Goal: Information Seeking & Learning: Learn about a topic

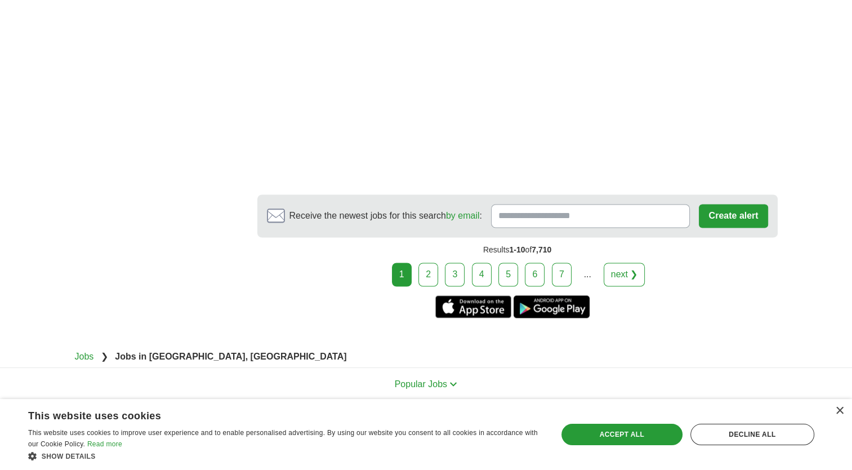
scroll to position [1787, 0]
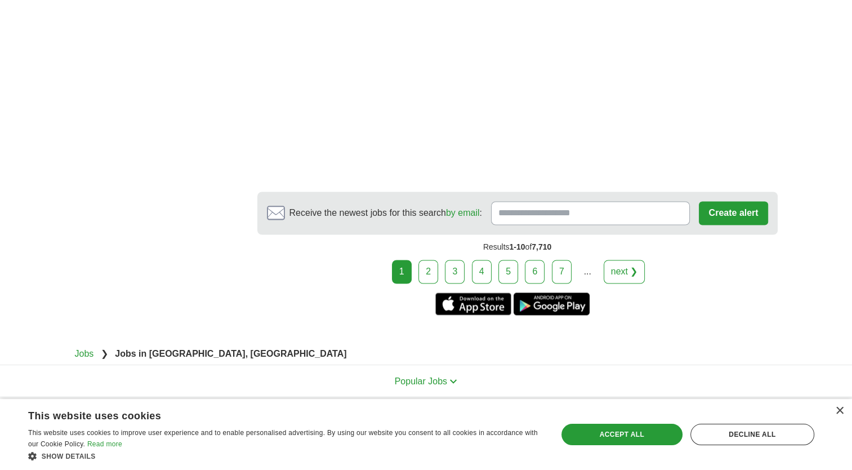
click at [435, 260] on link "2" at bounding box center [429, 272] width 20 height 24
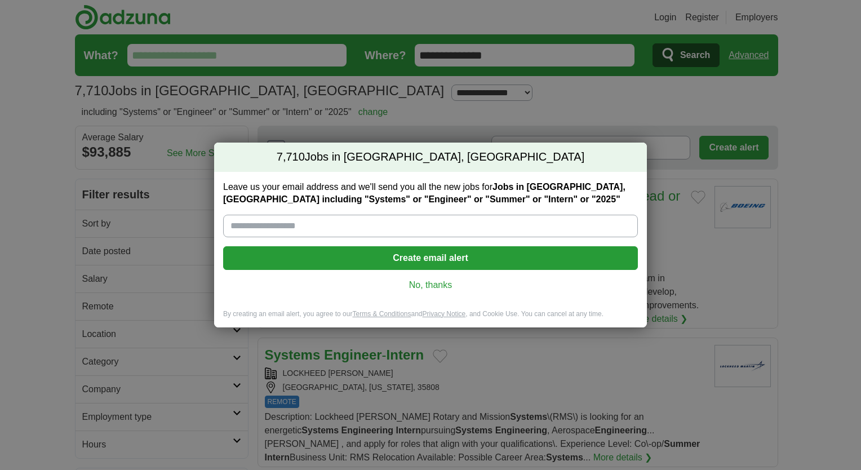
click at [424, 281] on link "No, thanks" at bounding box center [430, 285] width 397 height 12
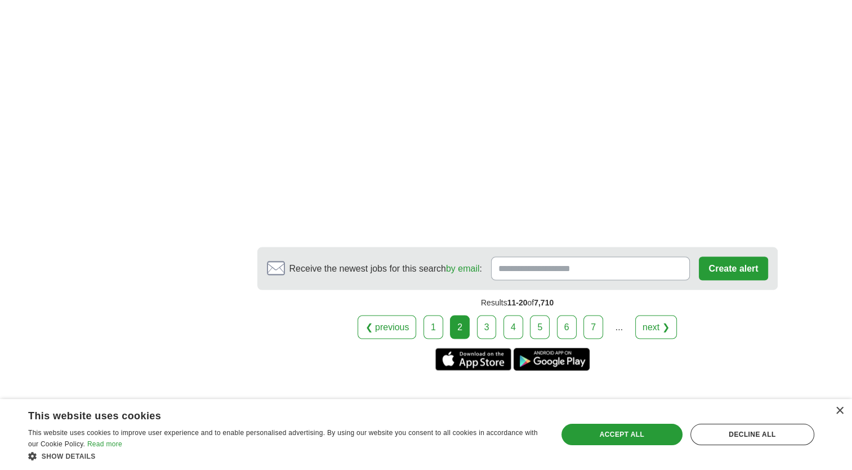
scroll to position [2203, 0]
click at [491, 314] on link "3" at bounding box center [487, 326] width 20 height 24
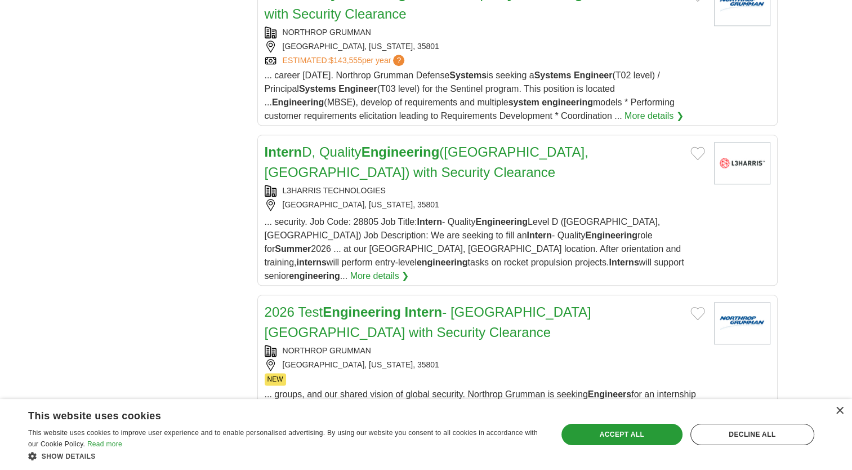
scroll to position [1230, 0]
click at [493, 303] on link "2026 Test Engineering Intern - Huntsville AL with Security Clearance" at bounding box center [428, 320] width 327 height 35
click at [513, 303] on link "2026 Test Engineering Intern - Huntsville AL with Security Clearance" at bounding box center [428, 320] width 327 height 35
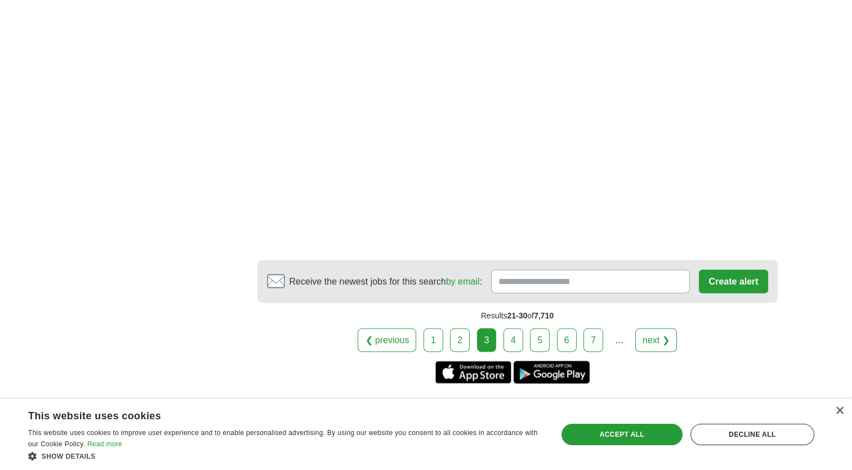
scroll to position [2095, 0]
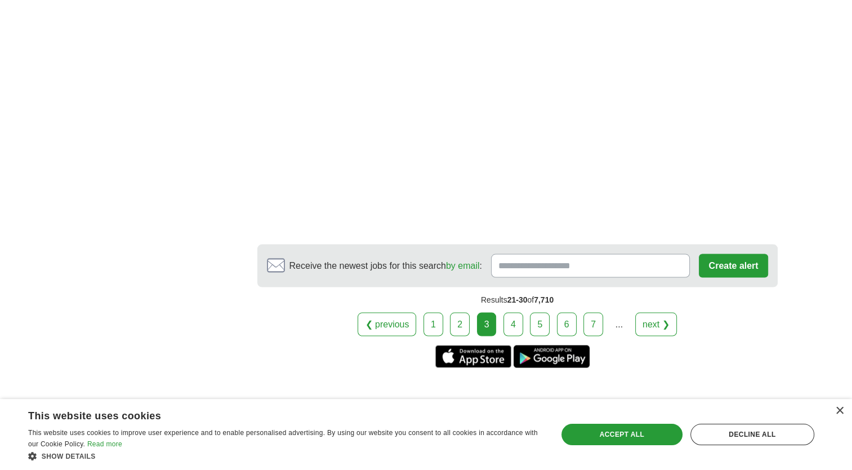
click at [517, 312] on link "4" at bounding box center [514, 324] width 20 height 24
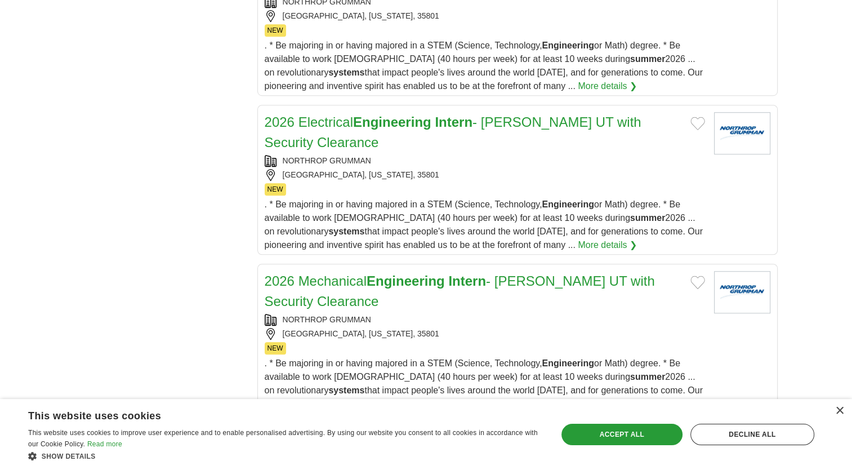
scroll to position [790, 0]
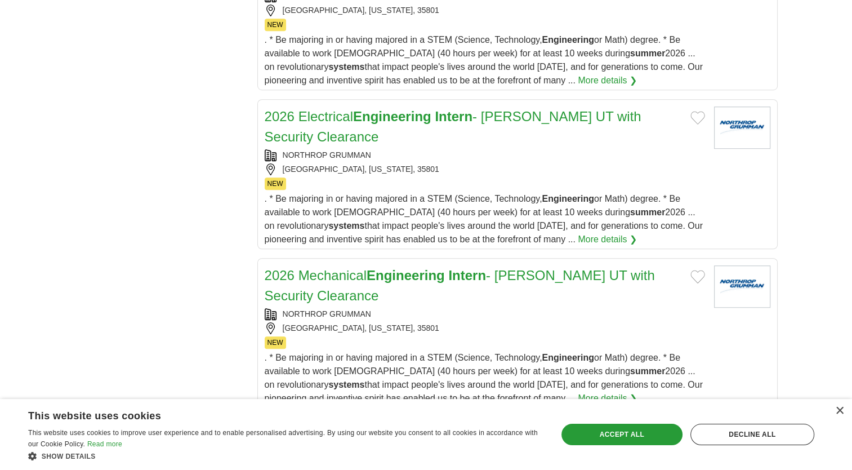
click at [578, 391] on link "More details ❯" at bounding box center [607, 398] width 59 height 14
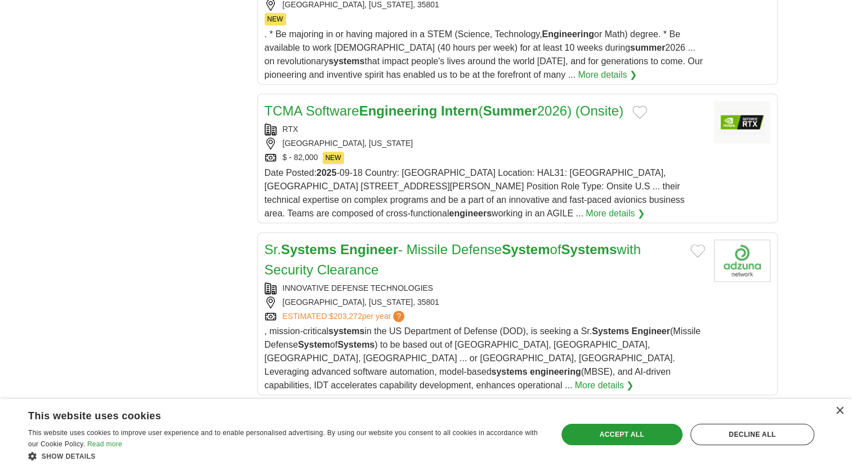
scroll to position [1327, 0]
click at [604, 433] on div "Accept all" at bounding box center [622, 434] width 121 height 21
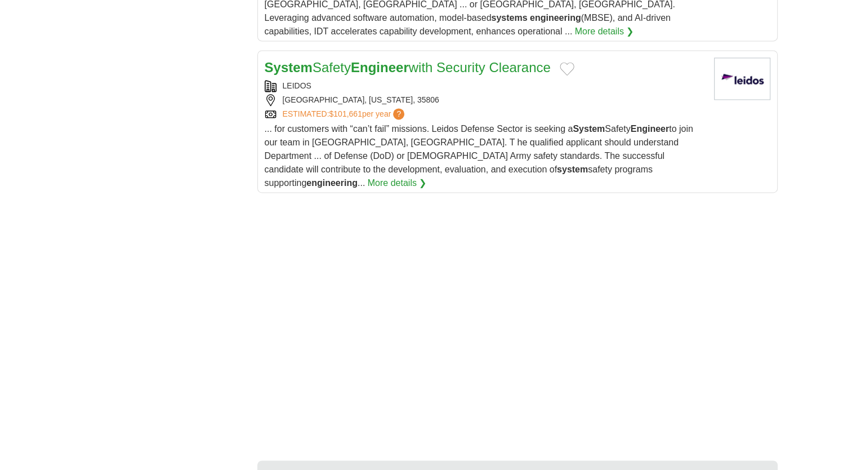
scroll to position [1681, 0]
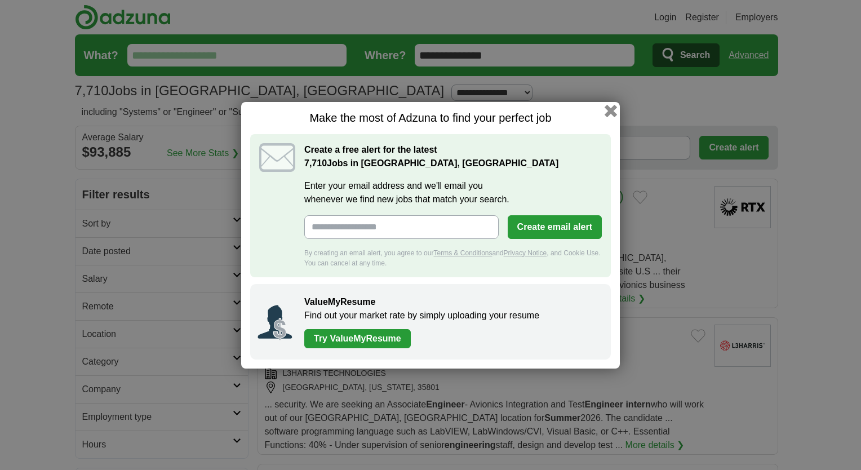
click at [608, 110] on button "button" at bounding box center [610, 110] width 12 height 12
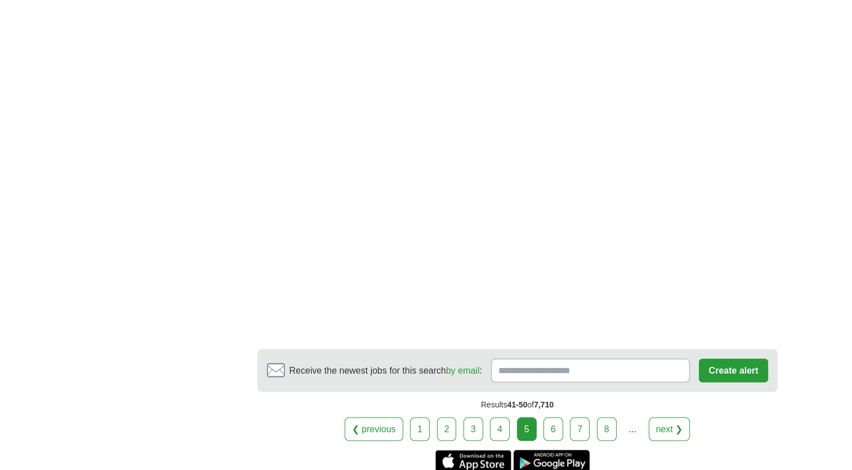
scroll to position [2055, 0]
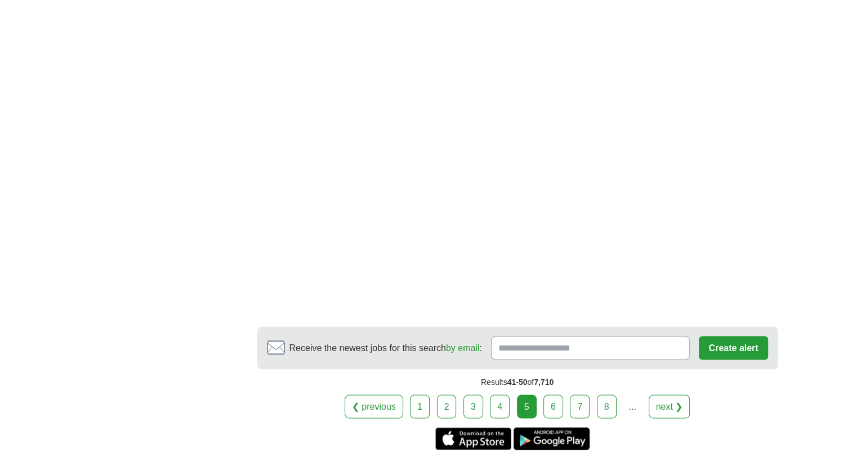
click at [554, 394] on link "6" at bounding box center [554, 406] width 20 height 24
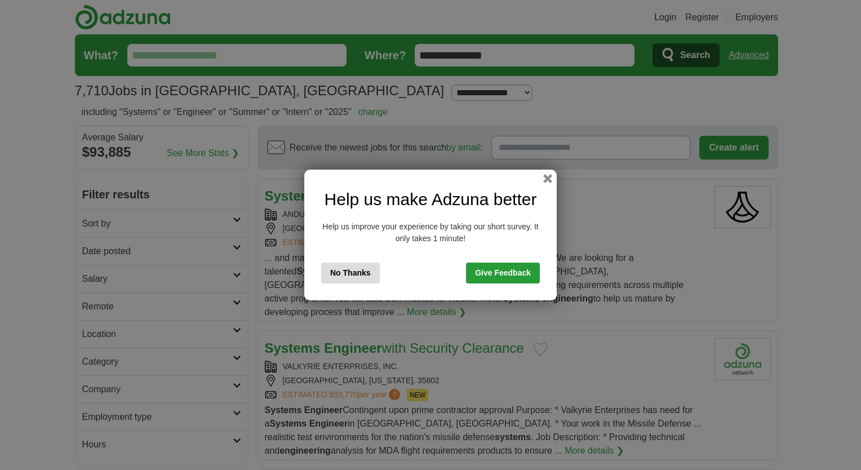
click at [351, 281] on button "No Thanks" at bounding box center [350, 272] width 59 height 21
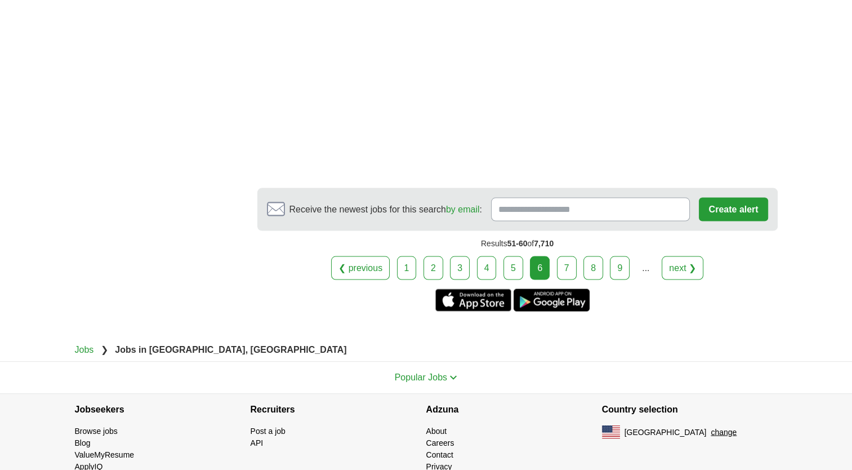
scroll to position [2136, 0]
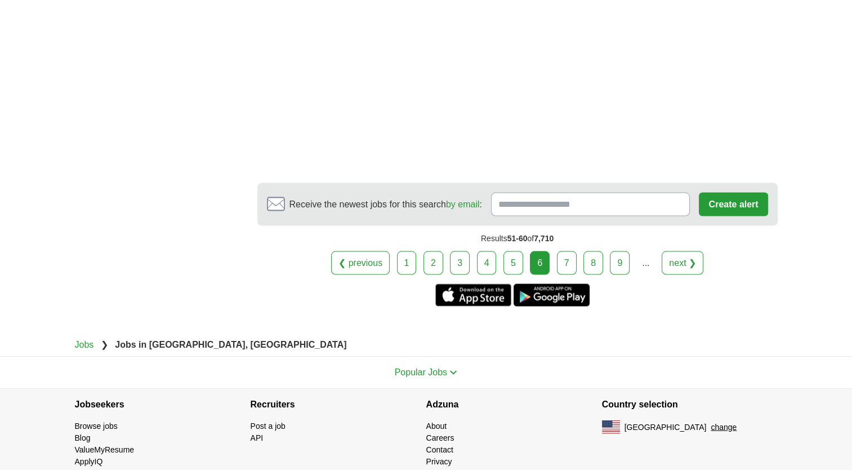
click at [562, 251] on link "7" at bounding box center [567, 263] width 20 height 24
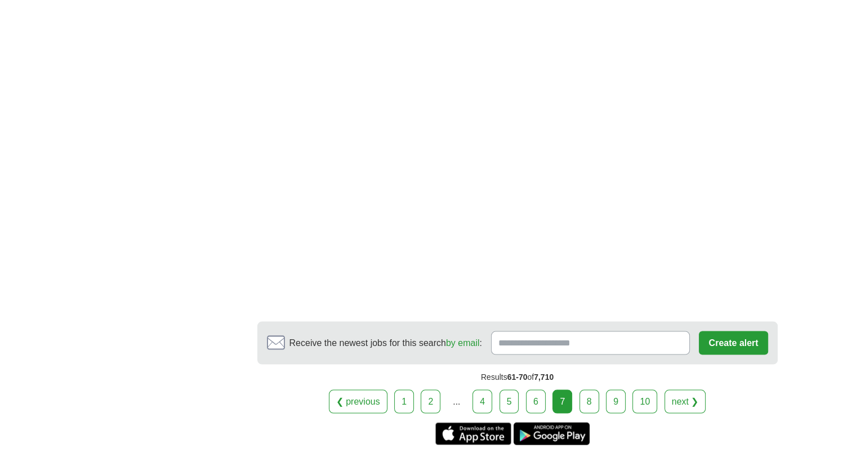
scroll to position [2237, 0]
click at [586, 389] on link "8" at bounding box center [590, 401] width 20 height 24
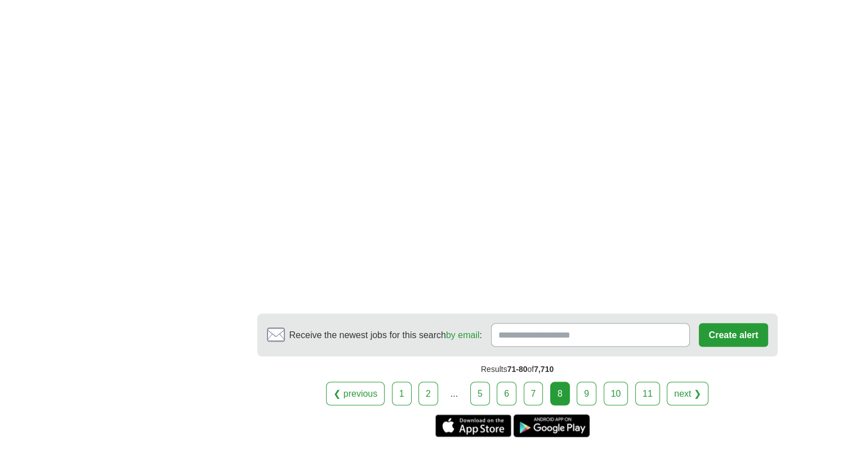
scroll to position [2179, 0]
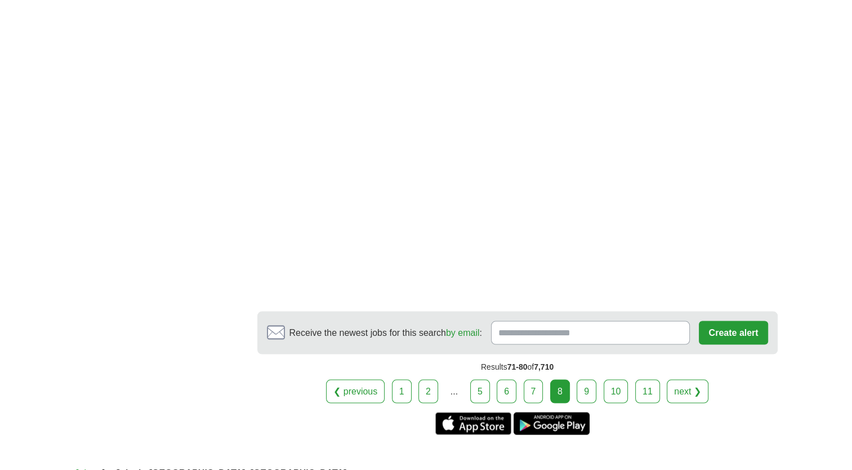
click at [589, 380] on link "9" at bounding box center [587, 392] width 20 height 24
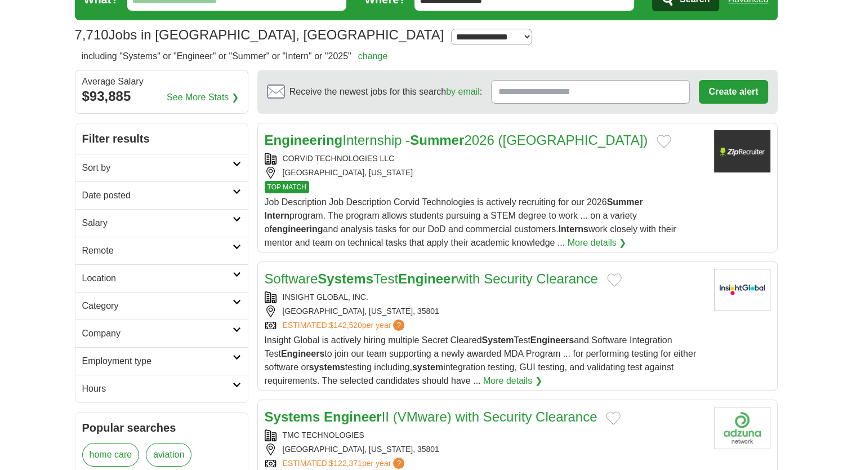
scroll to position [59, 0]
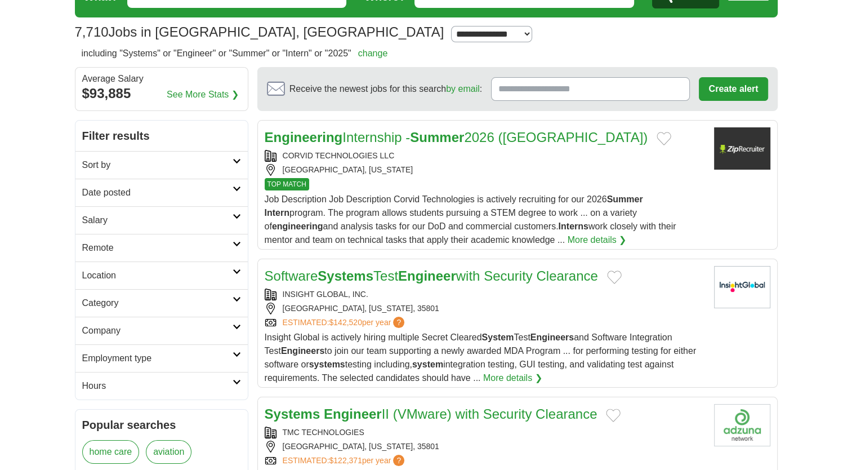
click at [464, 140] on strong "Summer" at bounding box center [437, 137] width 54 height 15
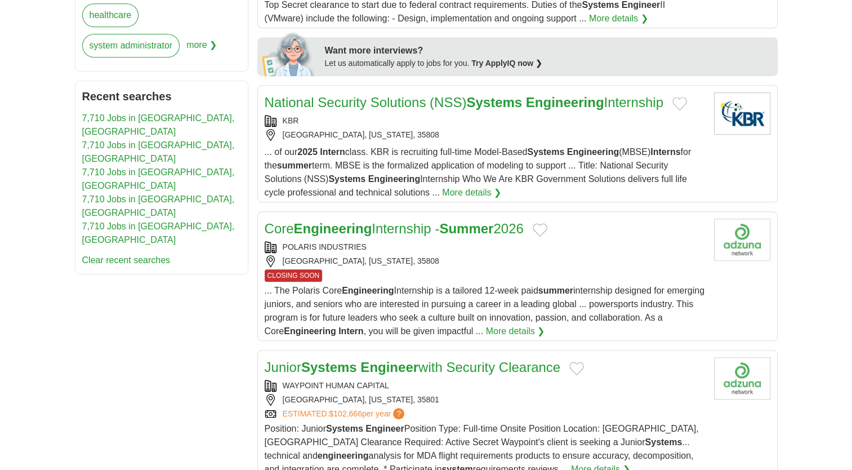
scroll to position [560, 0]
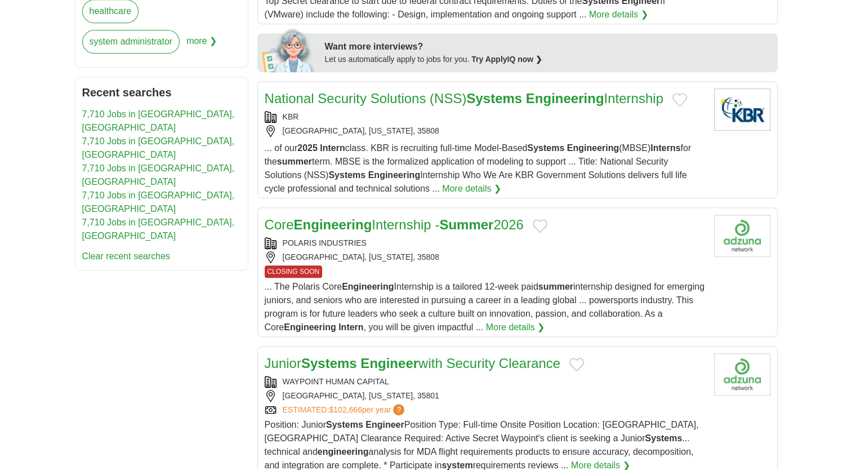
click at [455, 219] on strong "Summer" at bounding box center [466, 224] width 54 height 15
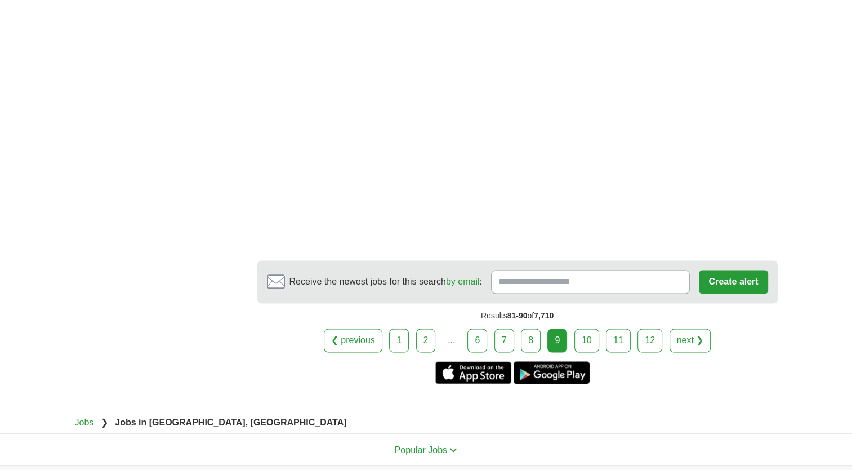
scroll to position [1715, 0]
click at [582, 337] on link "10" at bounding box center [587, 340] width 25 height 24
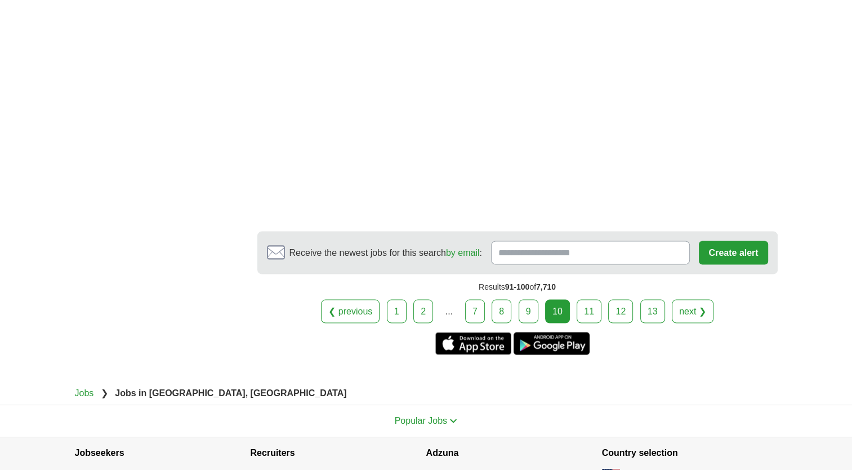
scroll to position [2172, 0]
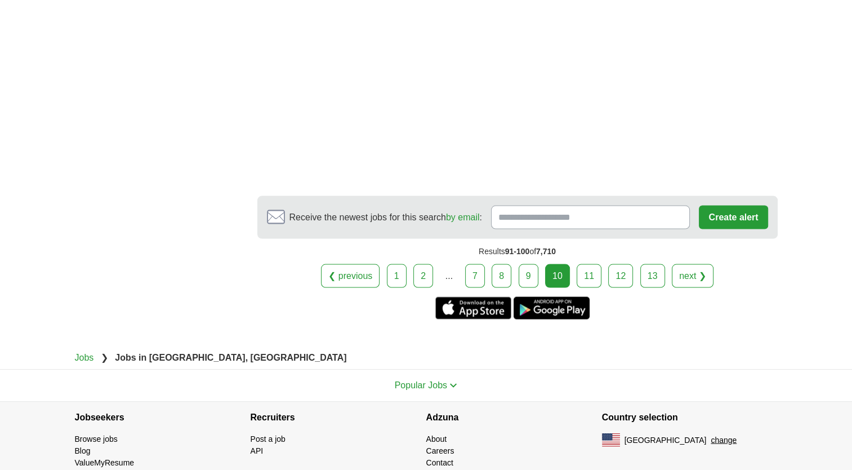
click at [593, 264] on link "11" at bounding box center [589, 276] width 25 height 24
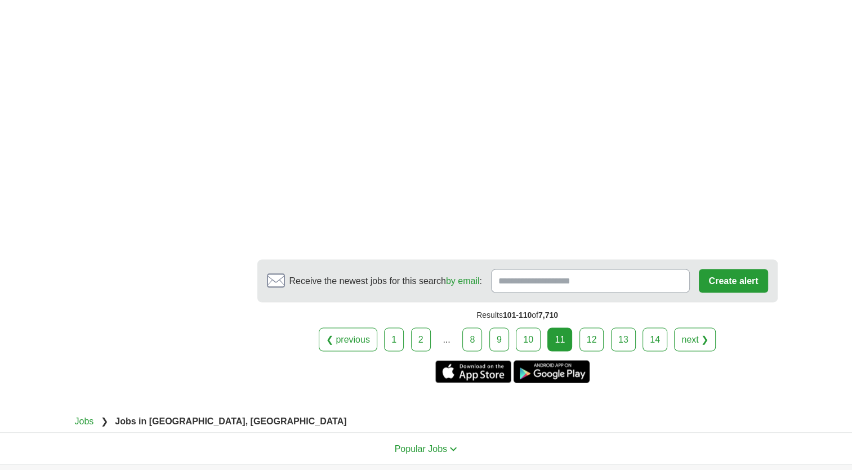
scroll to position [2050, 0]
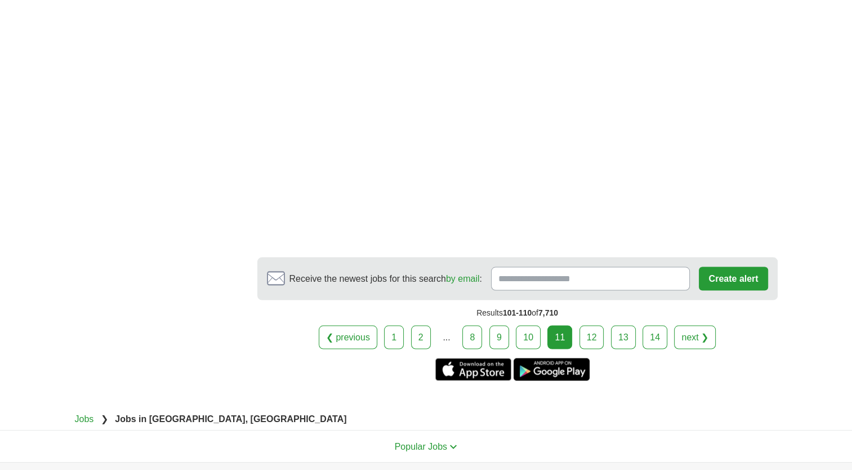
click at [586, 325] on link "12" at bounding box center [592, 337] width 25 height 24
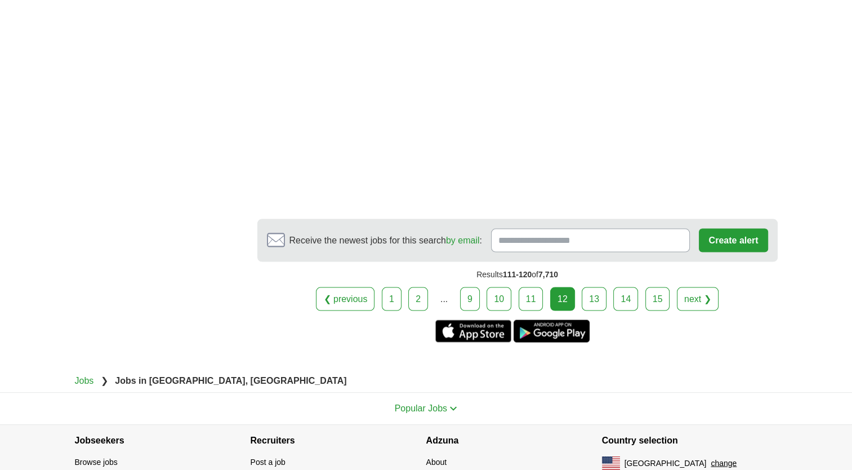
scroll to position [2231, 0]
click at [592, 287] on link "13" at bounding box center [594, 299] width 25 height 24
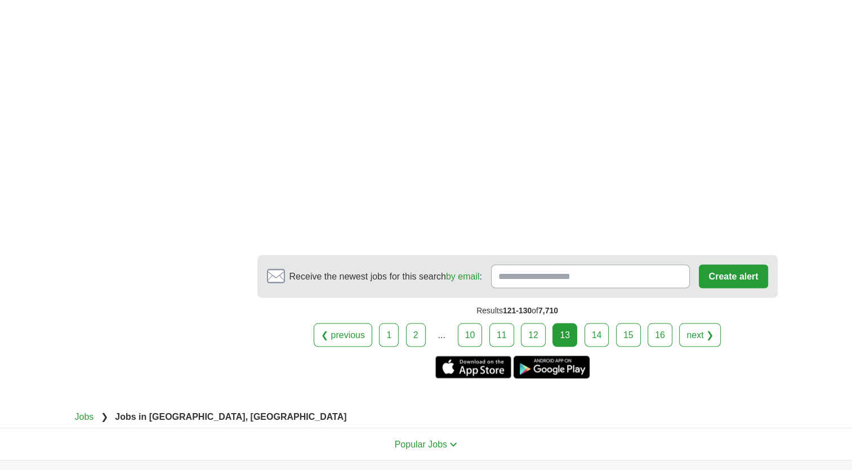
scroll to position [1950, 0]
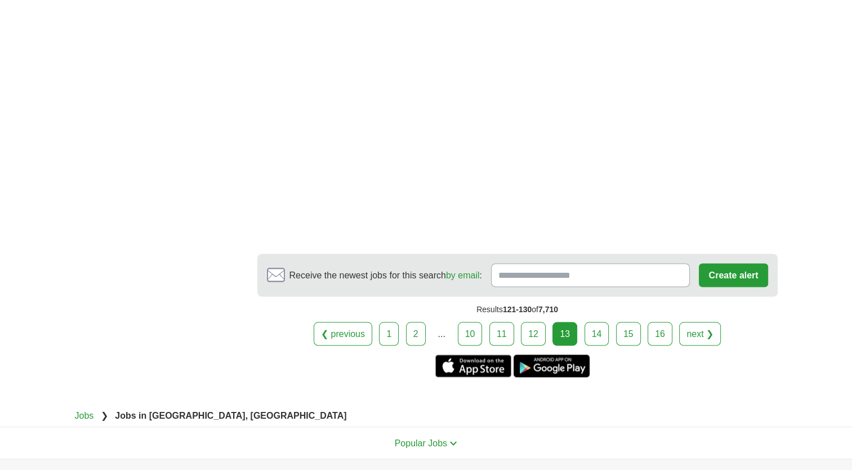
click at [598, 322] on link "14" at bounding box center [597, 334] width 25 height 24
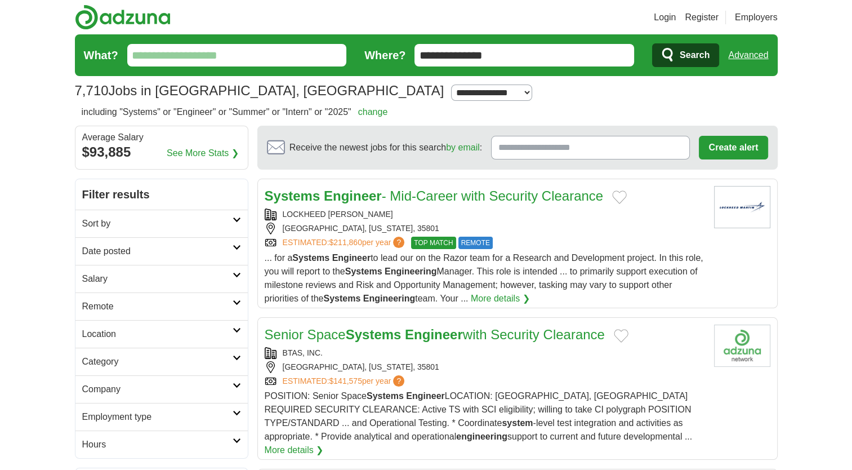
click at [598, 306] on article "Systems Engineer - Mid-Career with Security Clearance LOCKHEED MARTIN HUNTSVILL…" at bounding box center [517, 244] width 520 height 130
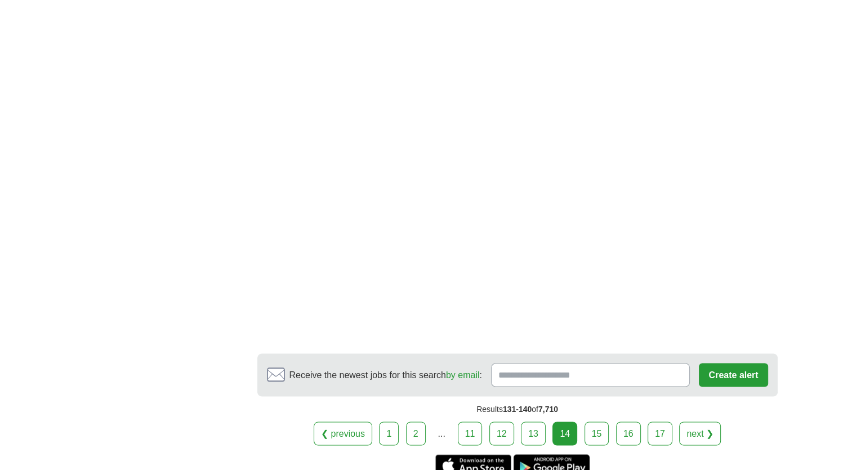
scroll to position [1793, 0]
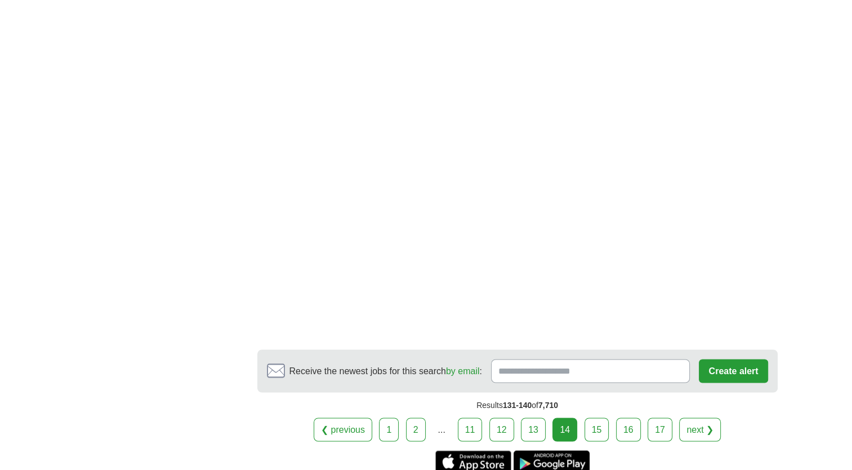
click at [598, 417] on link "15" at bounding box center [597, 429] width 25 height 24
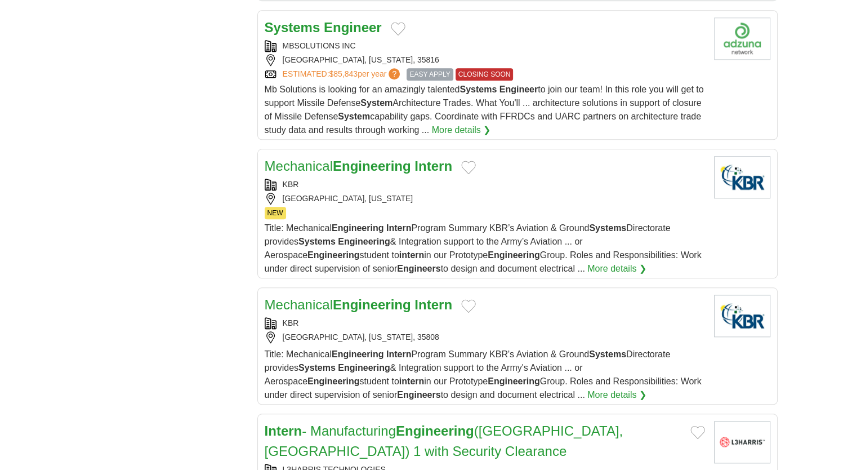
scroll to position [1144, 0]
click at [426, 158] on strong "Intern" at bounding box center [434, 165] width 38 height 15
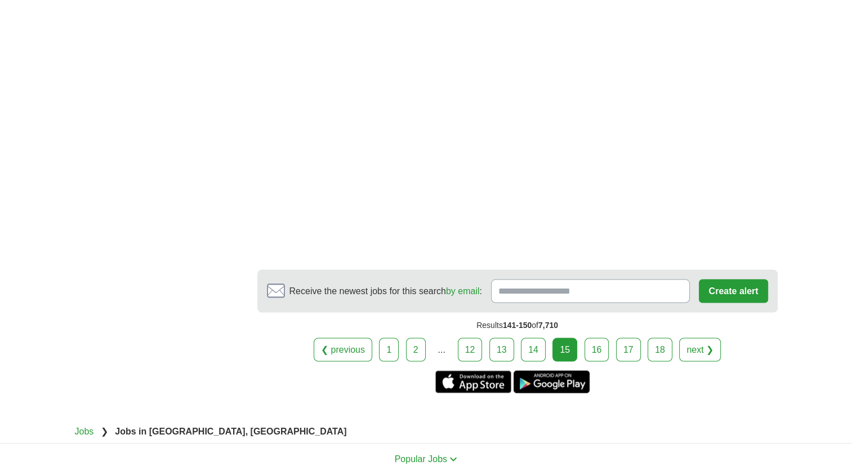
scroll to position [2145, 0]
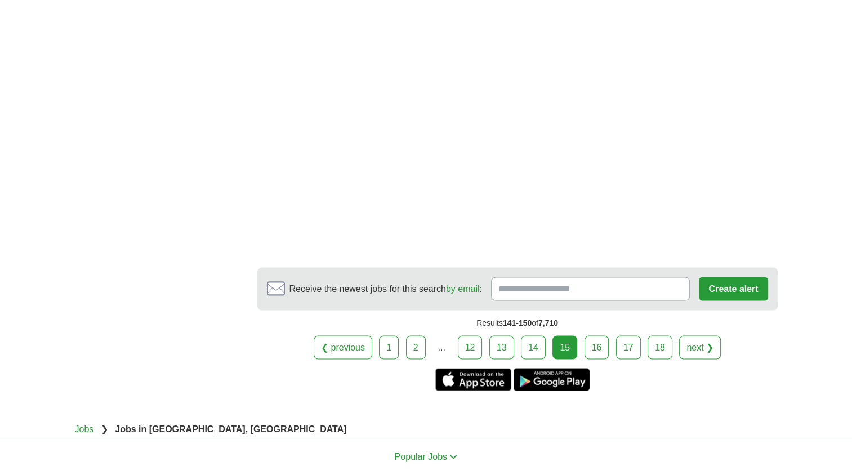
click at [600, 336] on link "16" at bounding box center [597, 348] width 25 height 24
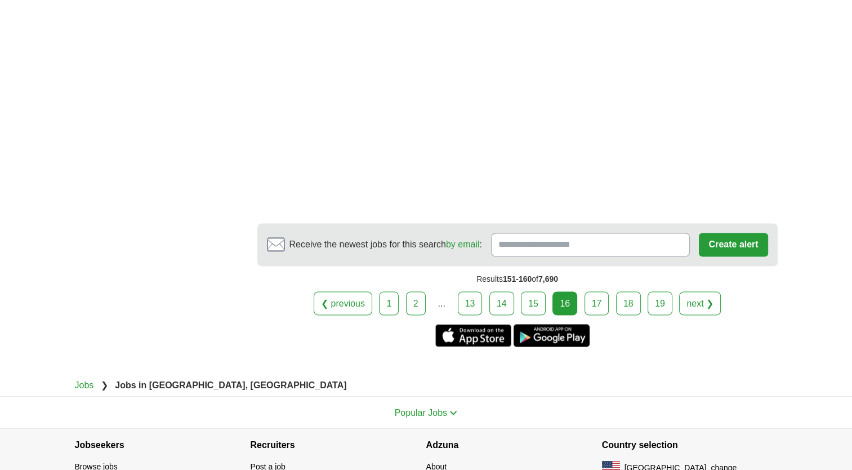
scroll to position [1876, 0]
click at [602, 291] on link "17" at bounding box center [597, 303] width 25 height 24
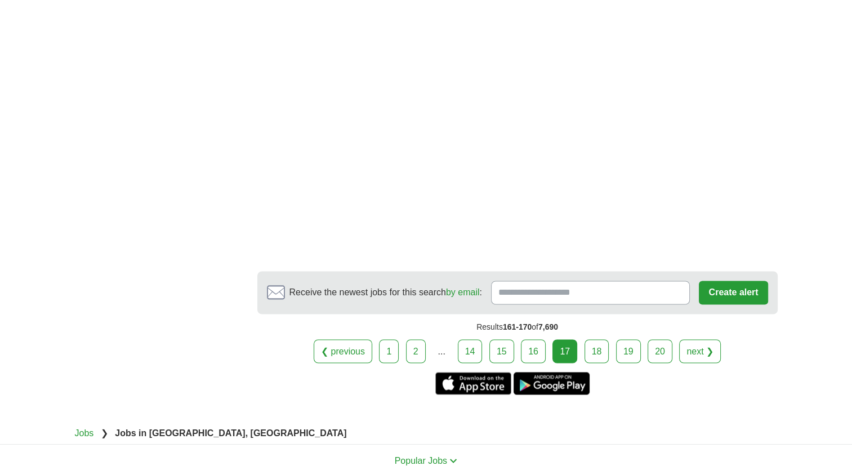
scroll to position [1809, 0]
click at [595, 338] on link "18" at bounding box center [597, 350] width 25 height 24
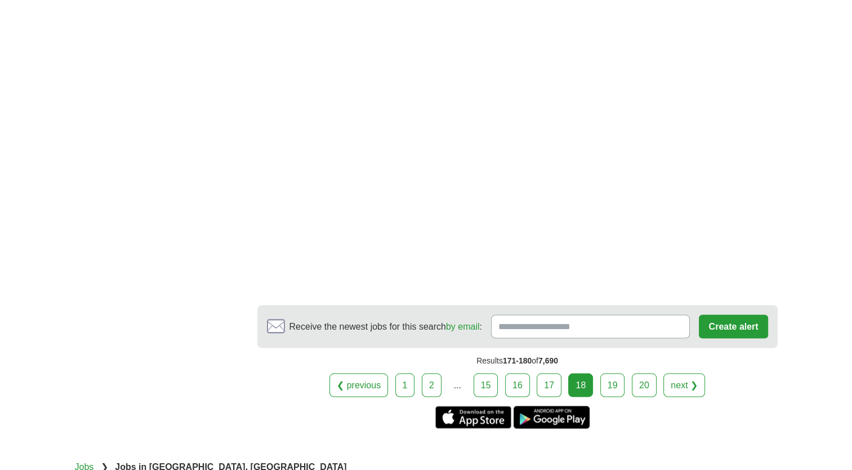
scroll to position [1960, 0]
click at [617, 372] on link "19" at bounding box center [612, 384] width 25 height 24
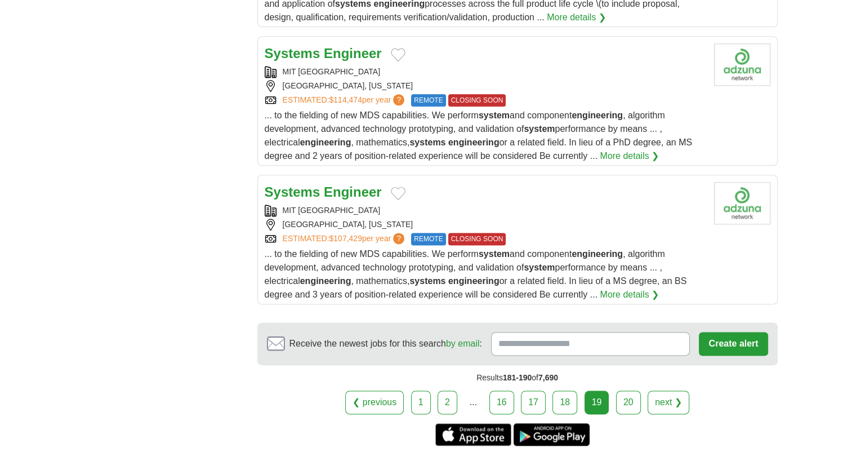
scroll to position [1401, 0]
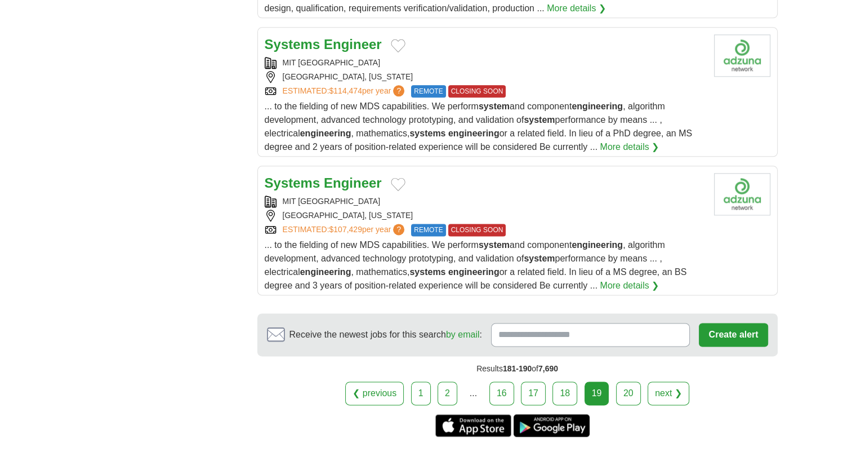
click at [627, 381] on link "20" at bounding box center [628, 393] width 25 height 24
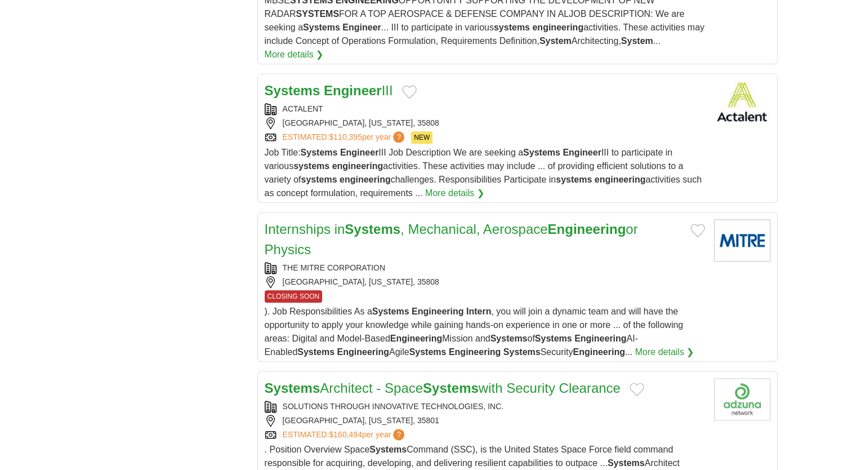
scroll to position [1228, 0]
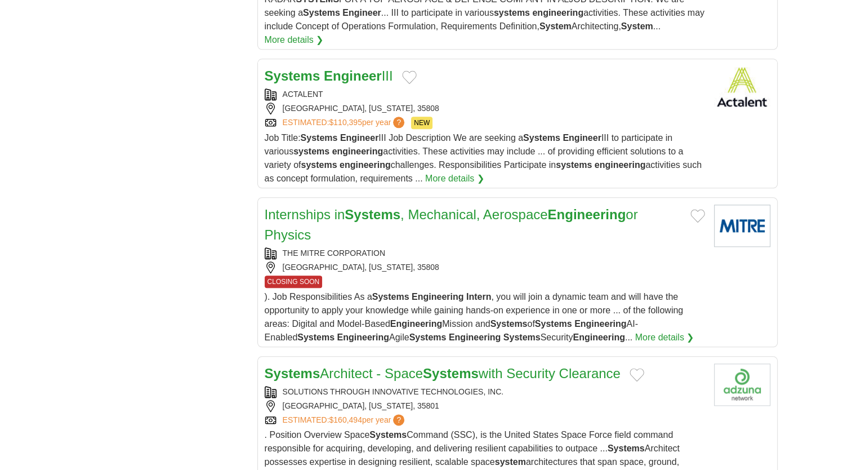
click at [519, 207] on link "Internships in Systems , Mechanical, Aerospace Engineering or Physics" at bounding box center [451, 224] width 373 height 35
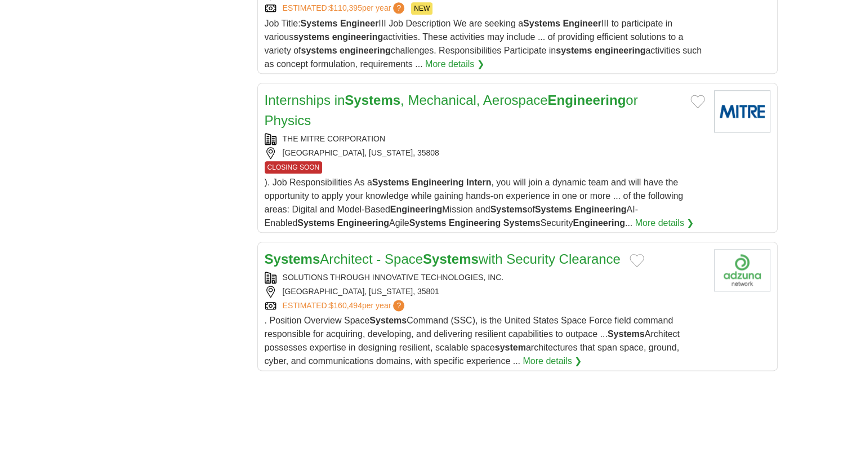
scroll to position [1333, 0]
